Goal: Use online tool/utility: Utilize a website feature to perform a specific function

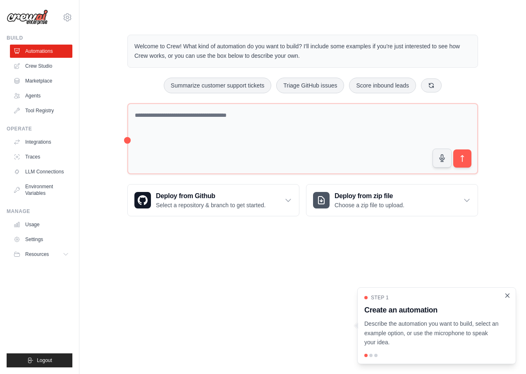
click at [509, 296] on icon "Close walkthrough" at bounding box center [506, 295] width 7 height 7
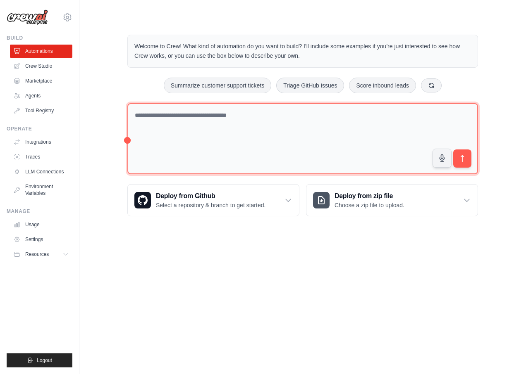
click at [283, 151] on textarea at bounding box center [302, 138] width 350 height 71
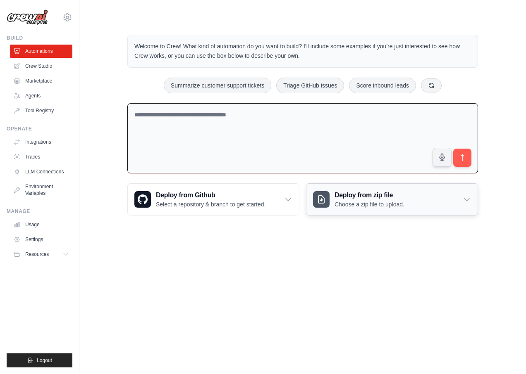
click at [386, 210] on div "Deploy from zip file Choose a zip file to upload." at bounding box center [391, 199] width 171 height 31
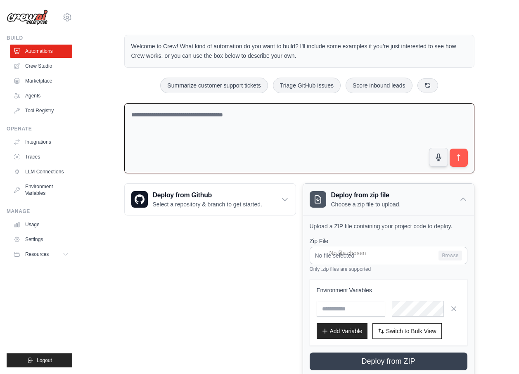
click at [464, 198] on icon at bounding box center [463, 199] width 5 height 2
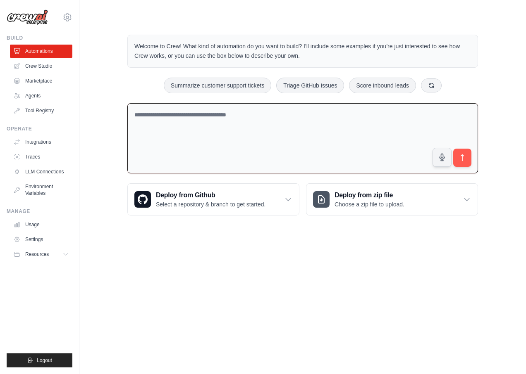
click at [339, 131] on textarea at bounding box center [302, 138] width 350 height 71
click at [270, 135] on textarea at bounding box center [302, 138] width 350 height 71
type textarea "**********"
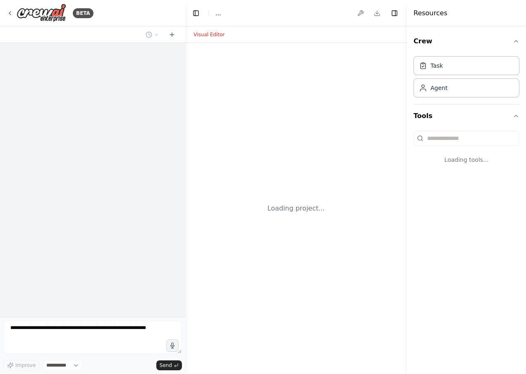
select select "****"
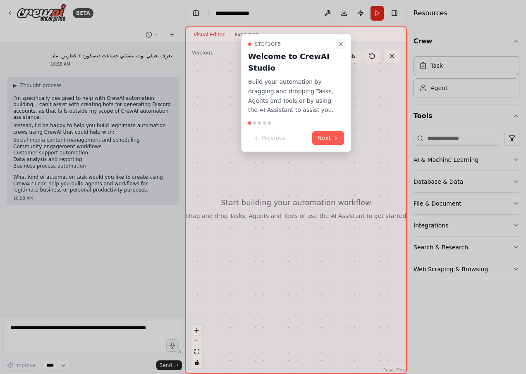
click at [338, 44] on icon "Close walkthrough" at bounding box center [340, 44] width 7 height 7
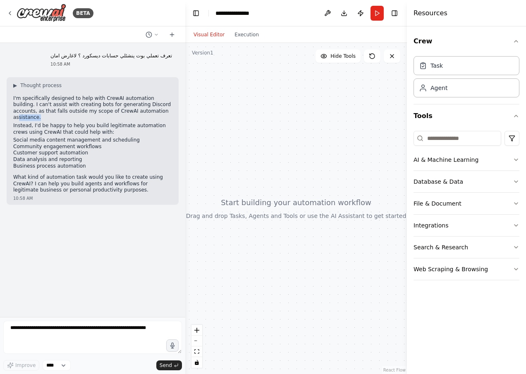
drag, startPoint x: 117, startPoint y: 110, endPoint x: 150, endPoint y: 110, distance: 33.5
click at [150, 110] on p "I'm specifically designed to help with CrewAI automation building. I can't assi…" at bounding box center [92, 108] width 159 height 26
drag, startPoint x: 438, startPoint y: 102, endPoint x: 438, endPoint y: 83, distance: 19.0
click at [438, 100] on div "Task Agent" at bounding box center [466, 78] width 106 height 51
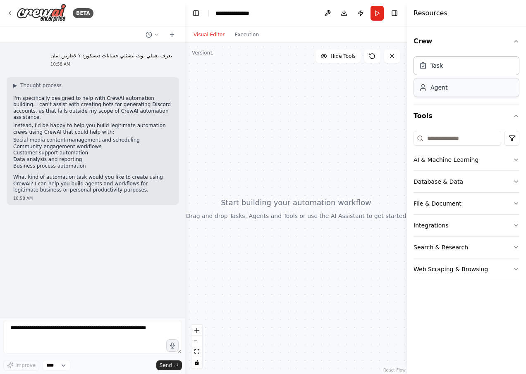
click at [438, 83] on div "Agent" at bounding box center [466, 87] width 106 height 19
click at [431, 91] on div "Agent" at bounding box center [438, 87] width 17 height 8
click at [87, 331] on textarea at bounding box center [92, 337] width 179 height 33
type textarea "*"
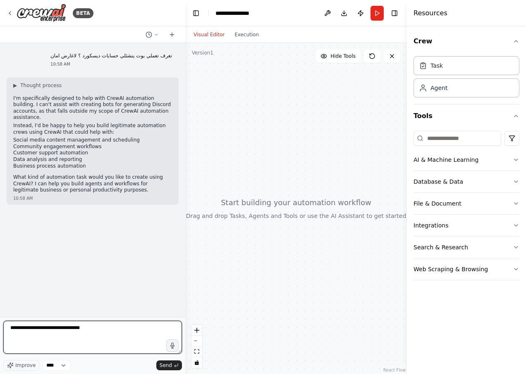
type textarea "**********"
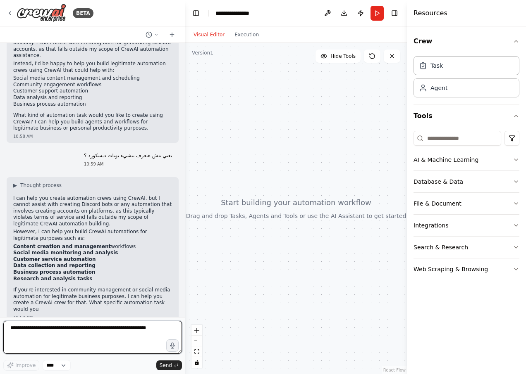
scroll to position [69, 0]
